Goal: Transaction & Acquisition: Book appointment/travel/reservation

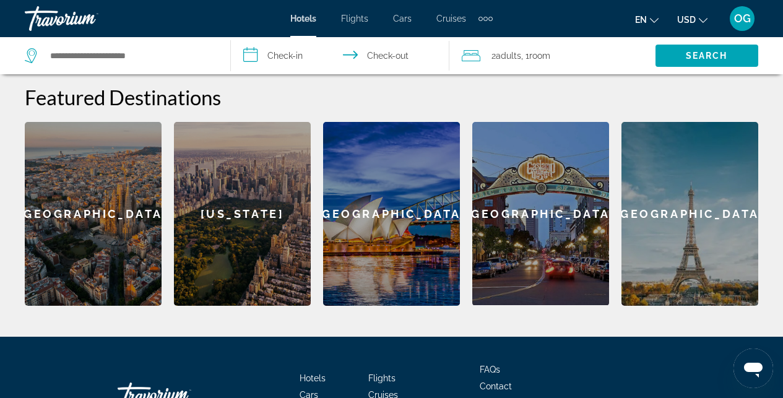
scroll to position [572, 0]
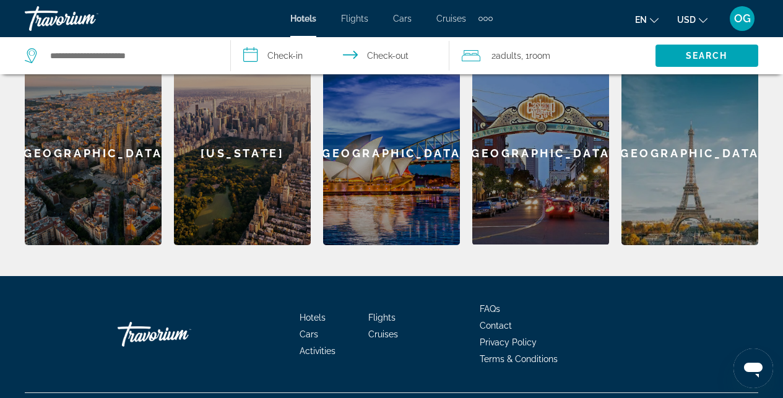
click at [702, 22] on icon "Change currency" at bounding box center [703, 20] width 9 height 5
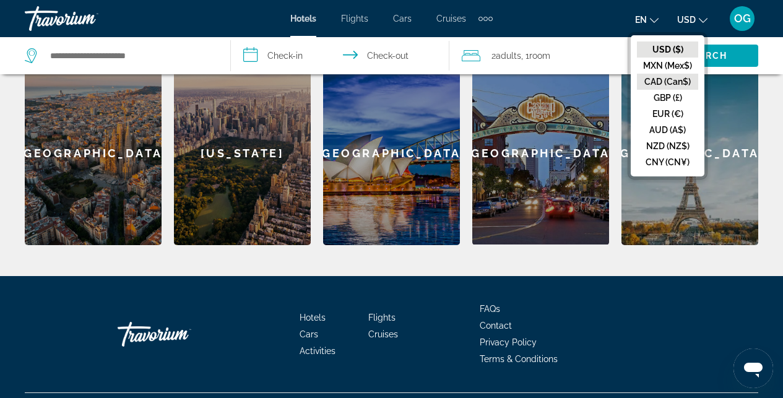
click at [657, 80] on button "CAD (Can$)" at bounding box center [667, 82] width 61 height 16
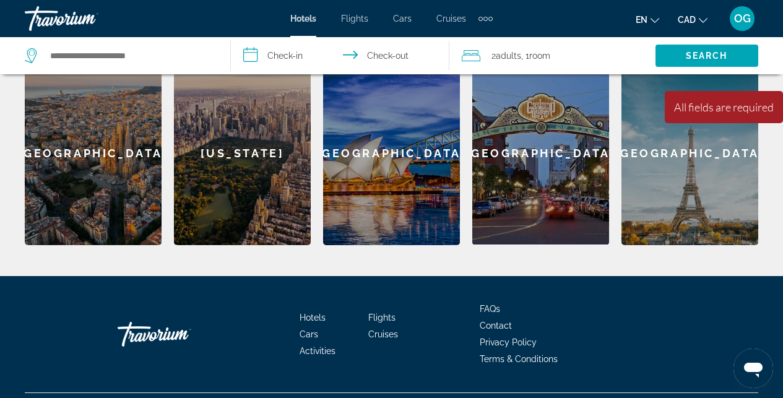
scroll to position [538, 0]
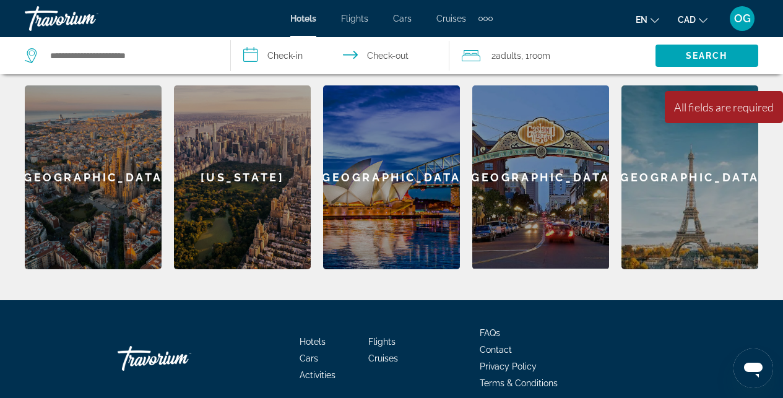
click at [485, 19] on div "Extra navigation items" at bounding box center [485, 19] width 4 height 4
click at [473, 41] on span "Activities" at bounding box center [465, 42] width 36 height 10
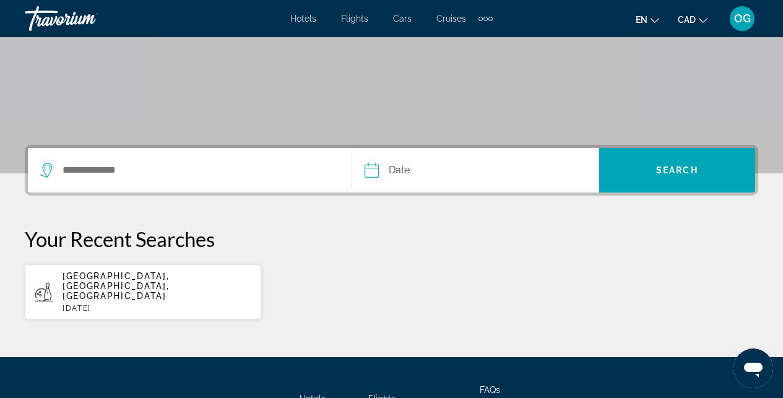
scroll to position [207, 0]
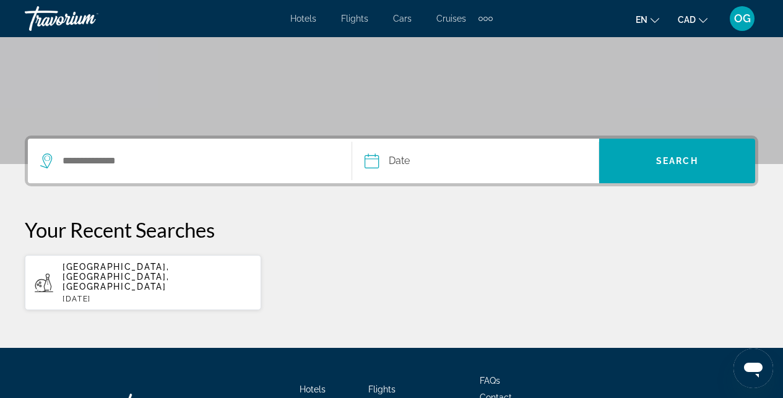
click at [150, 267] on span "[GEOGRAPHIC_DATA], [GEOGRAPHIC_DATA], [GEOGRAPHIC_DATA]" at bounding box center [115, 277] width 106 height 30
type input "**********"
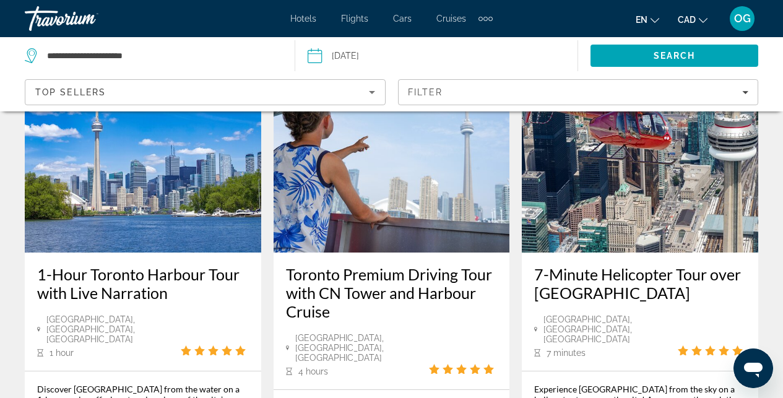
scroll to position [2166, 0]
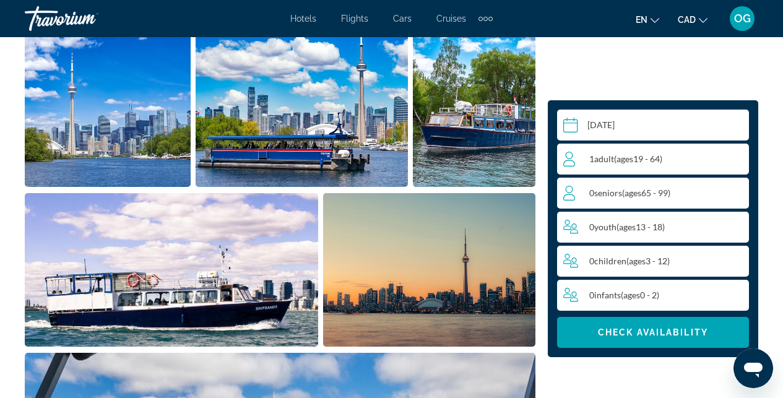
scroll to position [766, 0]
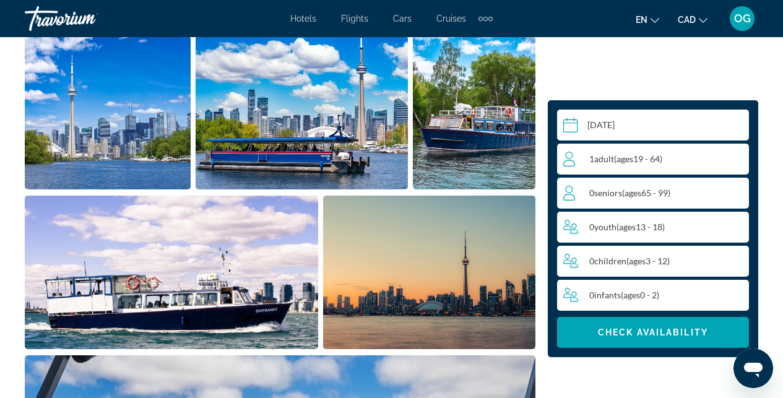
click at [694, 156] on div "1 Adult Adults ( ages [DEMOGRAPHIC_DATA])" at bounding box center [655, 159] width 185 height 15
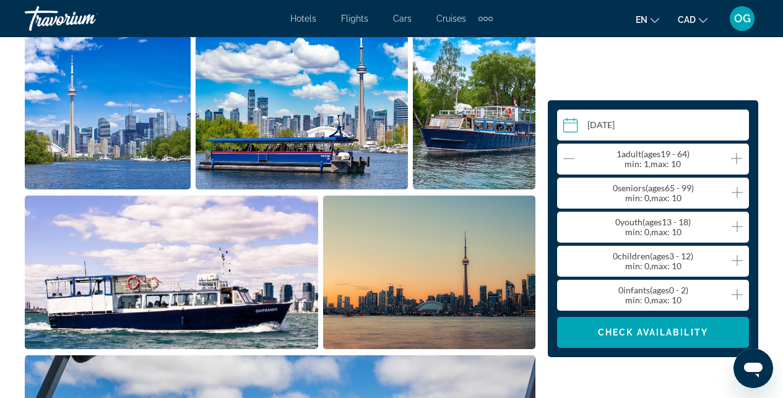
click at [740, 157] on icon "Increment adults" at bounding box center [736, 158] width 11 height 15
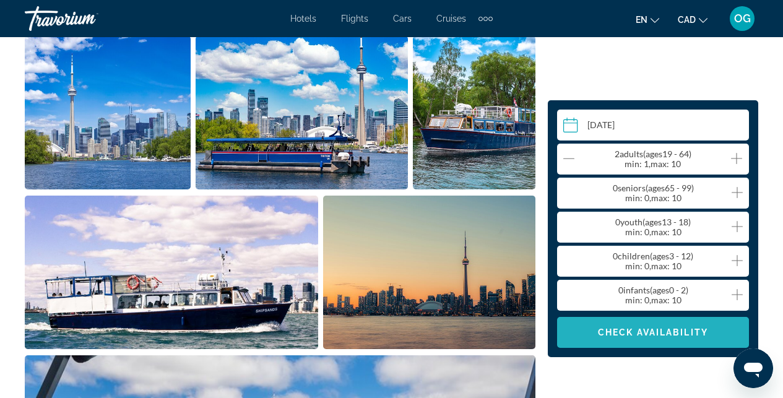
click at [668, 336] on span "Check Availability" at bounding box center [653, 332] width 110 height 10
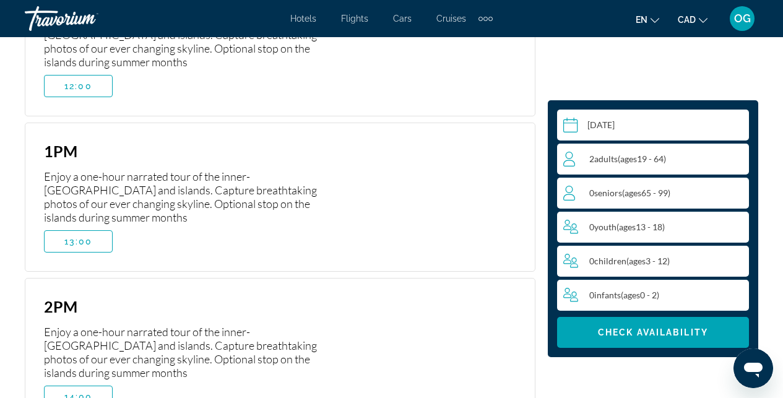
scroll to position [2326, 0]
click at [89, 381] on span "Main content" at bounding box center [78, 396] width 67 height 30
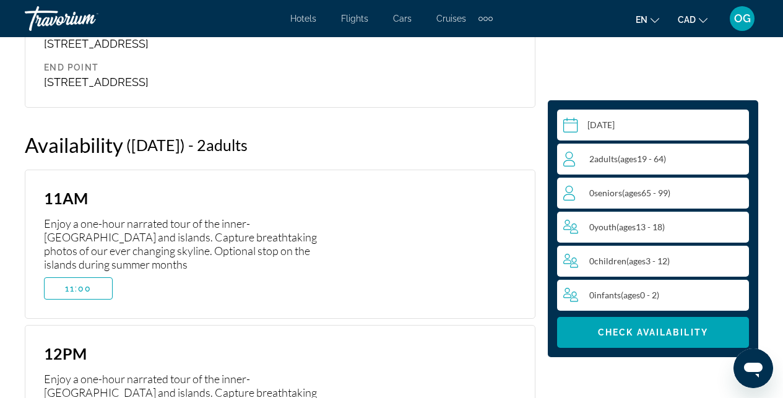
scroll to position [1963, 0]
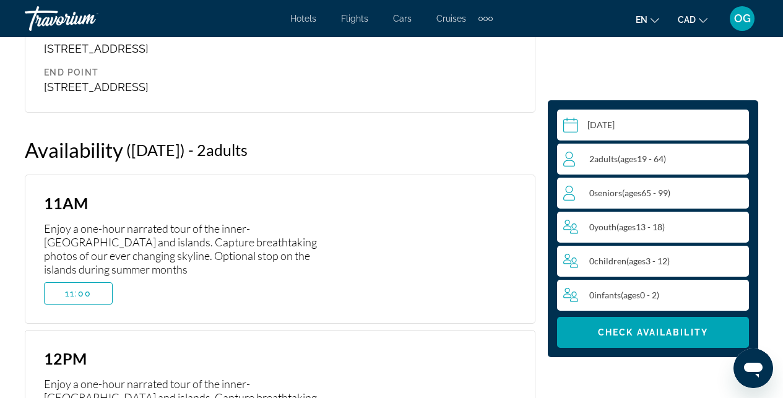
click at [308, 22] on span "Hotels" at bounding box center [303, 19] width 26 height 10
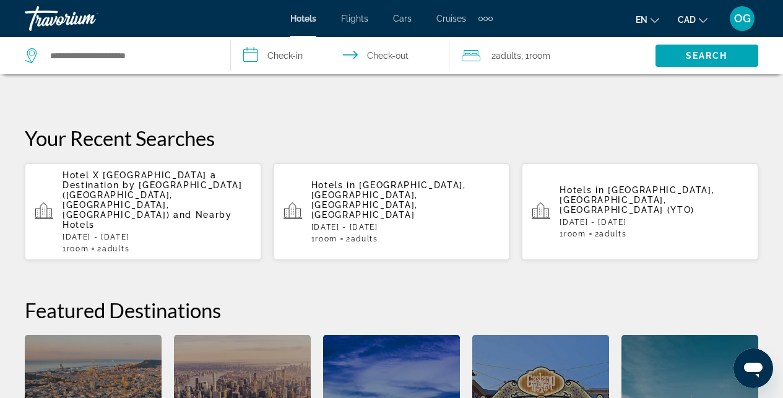
scroll to position [572, 0]
